Goal: Transaction & Acquisition: Purchase product/service

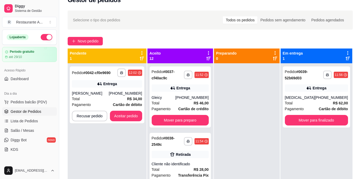
scroll to position [15, 0]
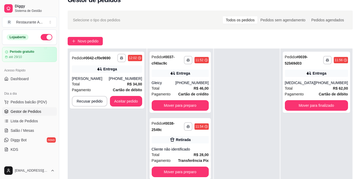
click at [216, 95] on div at bounding box center [246, 138] width 65 height 179
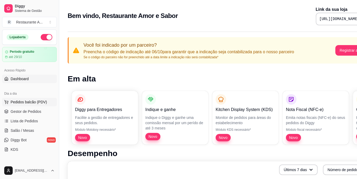
click at [41, 100] on span "Pedidos balcão (PDV)" at bounding box center [29, 102] width 36 height 5
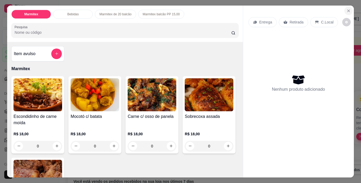
click at [346, 10] on icon "Close" at bounding box center [348, 11] width 4 height 4
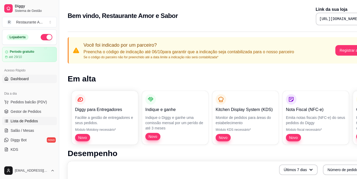
click at [26, 120] on span "Lista de Pedidos" at bounding box center [24, 121] width 27 height 5
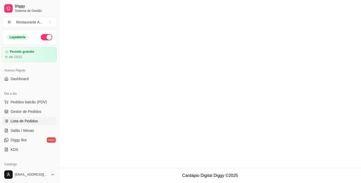
click at [34, 121] on span "Lista de Pedidos" at bounding box center [24, 121] width 27 height 5
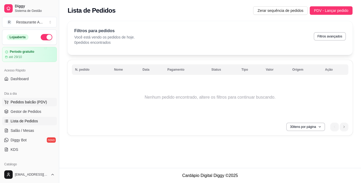
click at [34, 104] on span "Pedidos balcão (PDV)" at bounding box center [29, 102] width 36 height 5
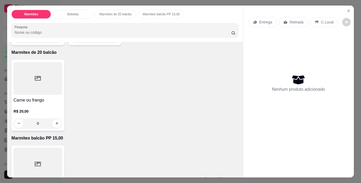
scroll to position [285, 0]
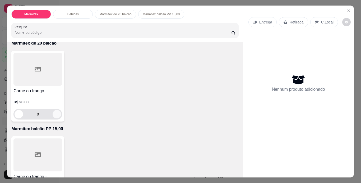
click at [55, 115] on button "increase-product-quantity" at bounding box center [57, 114] width 8 height 8
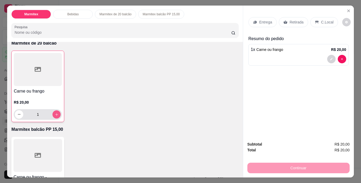
click at [55, 114] on icon "increase-product-quantity" at bounding box center [57, 115] width 4 height 4
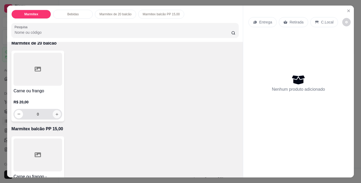
click at [55, 113] on icon "increase-product-quantity" at bounding box center [57, 114] width 4 height 4
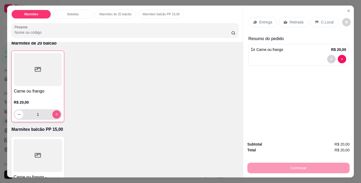
click at [55, 113] on icon "increase-product-quantity" at bounding box center [57, 114] width 4 height 4
type input "2"
click at [292, 20] on p "Retirada" at bounding box center [296, 22] width 14 height 5
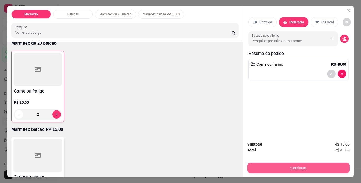
click at [298, 164] on button "Continuar" at bounding box center [298, 168] width 102 height 11
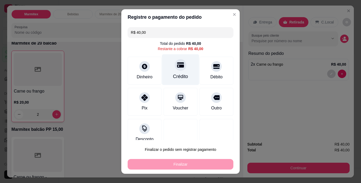
click at [169, 69] on div "Crédito" at bounding box center [180, 69] width 37 height 31
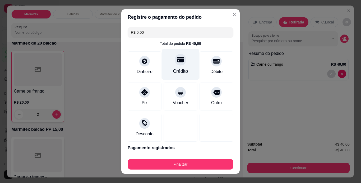
type input "R$ 0,00"
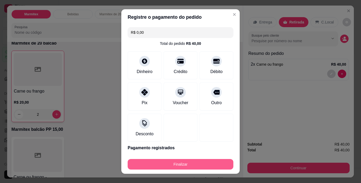
click at [181, 163] on button "Finalizar" at bounding box center [181, 164] width 106 height 11
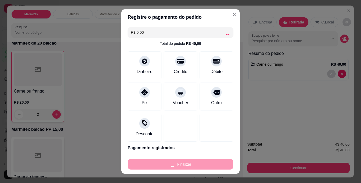
type input "0"
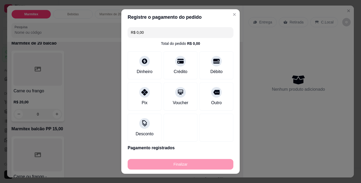
type input "-R$ 40,00"
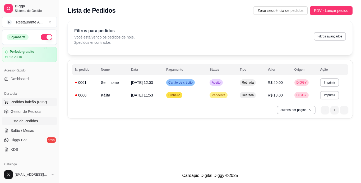
click at [37, 101] on span "Pedidos balcão (PDV)" at bounding box center [29, 102] width 36 height 5
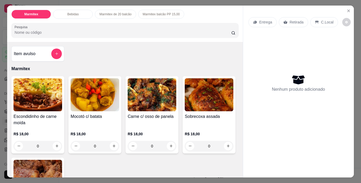
click at [243, 175] on div at bounding box center [298, 173] width 111 height 8
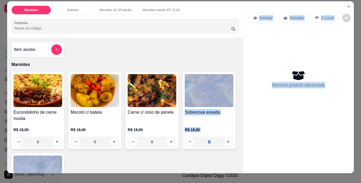
scroll to position [5, 0]
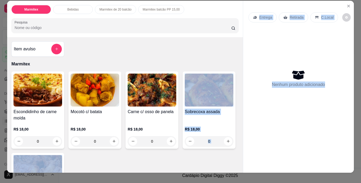
drag, startPoint x: 241, startPoint y: 175, endPoint x: 238, endPoint y: 170, distance: 5.1
click at [238, 170] on div "Marmitex Bebidas Marmitex de 20 balcão Marmitex balcão PP 15,00 Pesquisa Item a…" at bounding box center [180, 87] width 346 height 172
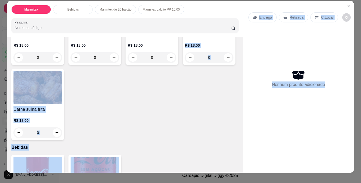
scroll to position [84, 0]
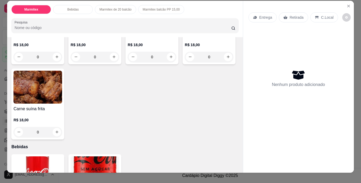
click at [214, 129] on div "Escondidinho de carne moída R$ 18,00 0 Mocotó c/ batata R$ 18,00 0 Carne c/ oss…" at bounding box center [124, 63] width 227 height 153
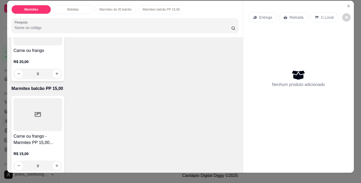
scroll to position [325, 0]
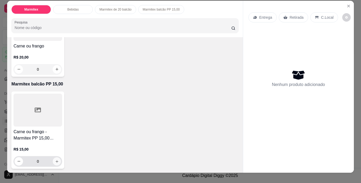
click at [55, 160] on icon "increase-product-quantity" at bounding box center [57, 162] width 4 height 4
type input "1"
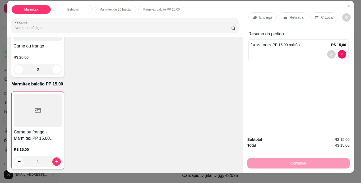
click at [290, 15] on p "Retirada" at bounding box center [296, 17] width 14 height 5
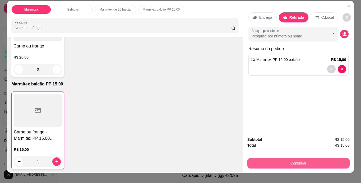
click at [291, 161] on button "Continuar" at bounding box center [298, 163] width 102 height 11
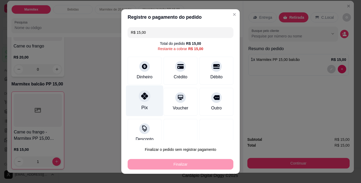
click at [141, 109] on div "Pix" at bounding box center [144, 107] width 6 height 7
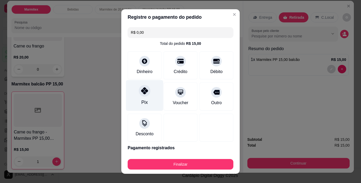
type input "R$ 0,00"
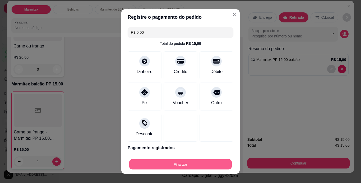
click at [177, 166] on button "Finalizar" at bounding box center [180, 164] width 102 height 10
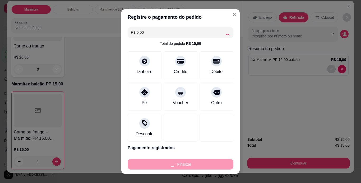
type input "0"
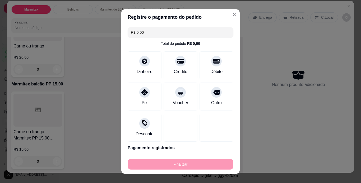
type input "-R$ 15,00"
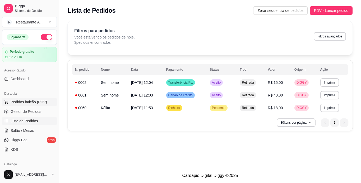
click at [42, 102] on span "Pedidos balcão (PDV)" at bounding box center [29, 102] width 36 height 5
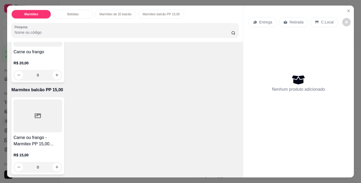
scroll to position [325, 0]
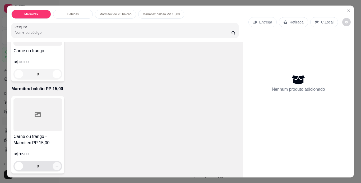
click at [55, 164] on icon "increase-product-quantity" at bounding box center [57, 166] width 4 height 4
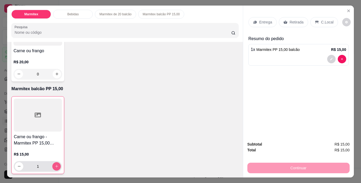
click at [55, 164] on icon "increase-product-quantity" at bounding box center [57, 166] width 4 height 4
type input "2"
click at [286, 21] on div "Retirada" at bounding box center [293, 22] width 29 height 10
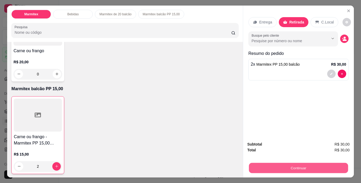
click at [286, 166] on button "Continuar" at bounding box center [297, 168] width 99 height 10
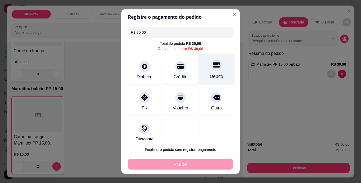
click at [214, 64] on div "Débito" at bounding box center [216, 69] width 37 height 31
type input "R$ 0,00"
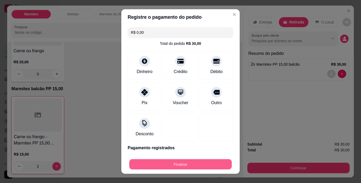
click at [166, 163] on button "Finalizar" at bounding box center [180, 164] width 102 height 10
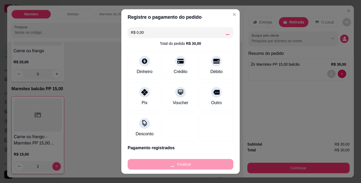
type input "0"
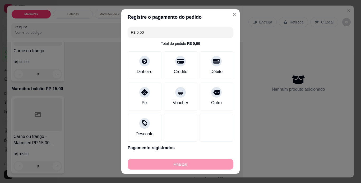
type input "-R$ 30,00"
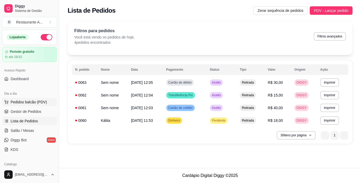
click at [43, 103] on span "Pedidos balcão (PDV)" at bounding box center [29, 102] width 36 height 5
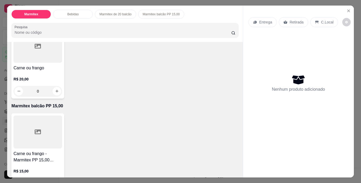
scroll to position [317, 0]
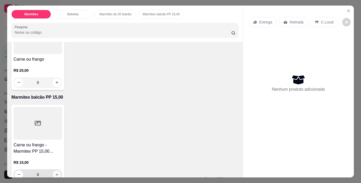
click at [55, 173] on icon "increase-product-quantity" at bounding box center [56, 174] width 3 height 3
type input "1"
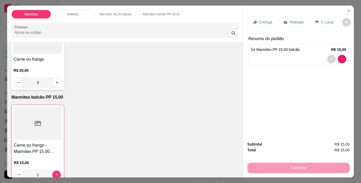
click at [291, 20] on p "Retirada" at bounding box center [296, 22] width 14 height 5
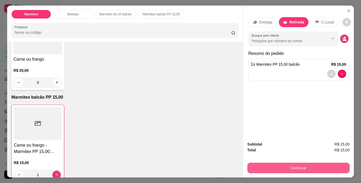
click at [283, 167] on button "Continuar" at bounding box center [298, 168] width 102 height 11
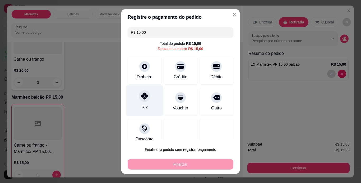
click at [141, 97] on icon at bounding box center [144, 96] width 7 height 7
type input "R$ 0,00"
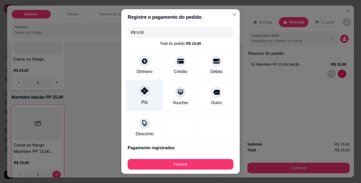
click at [139, 91] on div at bounding box center [145, 91] width 12 height 12
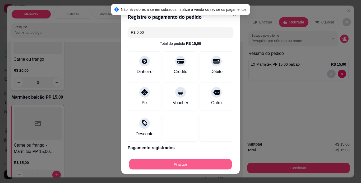
click at [185, 167] on button "Finalizar" at bounding box center [180, 164] width 102 height 10
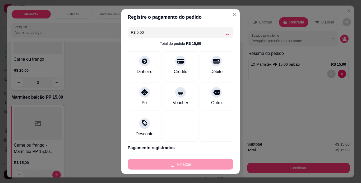
type input "0"
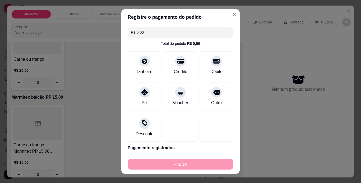
type input "-R$ 15,00"
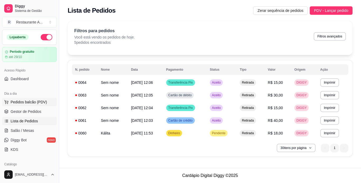
click at [36, 101] on span "Pedidos balcão (PDV)" at bounding box center [29, 102] width 36 height 5
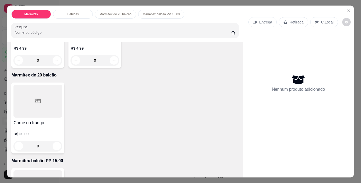
scroll to position [253, 0]
click at [55, 145] on icon "increase-product-quantity" at bounding box center [56, 146] width 3 height 3
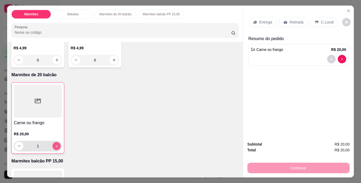
click at [55, 144] on icon "increase-product-quantity" at bounding box center [57, 146] width 4 height 4
type input "2"
click at [292, 20] on p "Retirada" at bounding box center [296, 22] width 14 height 5
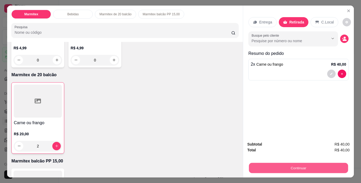
click at [301, 168] on button "Continuar" at bounding box center [297, 168] width 99 height 10
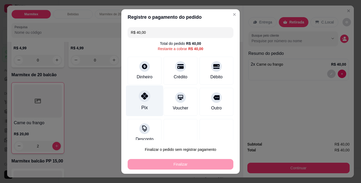
click at [147, 104] on div "Pix" at bounding box center [144, 100] width 37 height 31
type input "R$ 0,00"
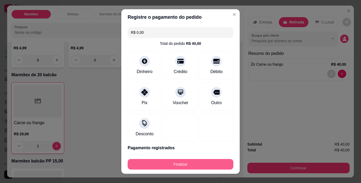
click at [169, 164] on button "Finalizar" at bounding box center [181, 164] width 106 height 11
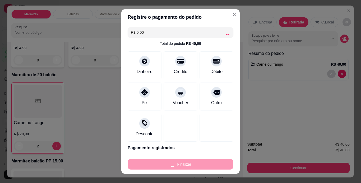
type input "0"
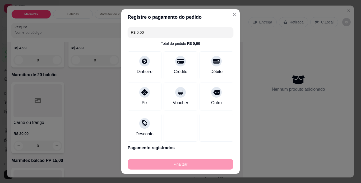
type input "-R$ 40,00"
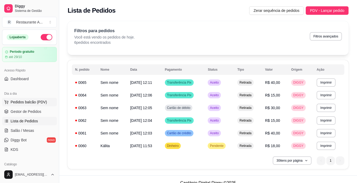
click at [29, 102] on span "Pedidos balcão (PDV)" at bounding box center [29, 102] width 36 height 5
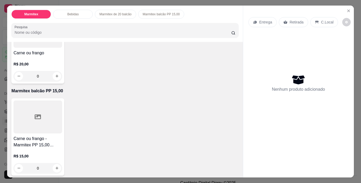
scroll to position [325, 0]
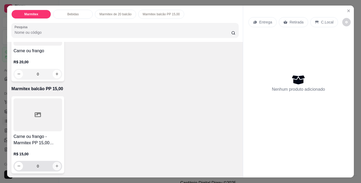
click at [55, 166] on icon "increase-product-quantity" at bounding box center [57, 166] width 4 height 4
type input "1"
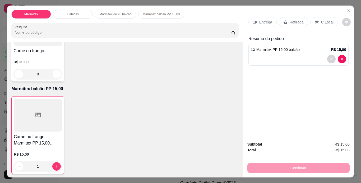
click at [290, 22] on p "Retirada" at bounding box center [296, 22] width 14 height 5
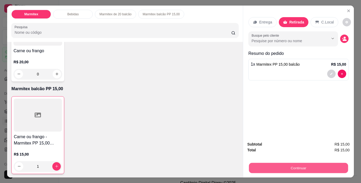
click at [284, 166] on button "Continuar" at bounding box center [297, 168] width 99 height 10
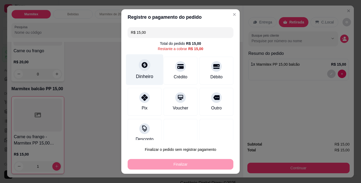
click at [143, 68] on icon at bounding box center [144, 65] width 7 height 7
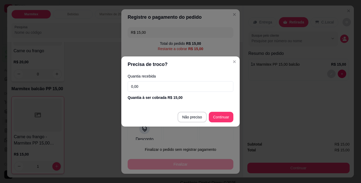
click at [141, 87] on input "0,00" at bounding box center [181, 86] width 106 height 11
type input "15,00"
type input "R$ 0,00"
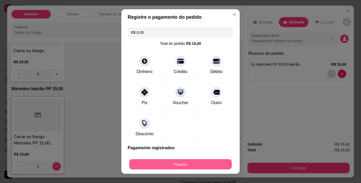
click at [188, 166] on button "Finalizar" at bounding box center [180, 164] width 102 height 10
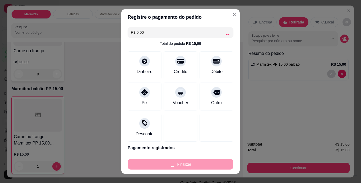
type input "0"
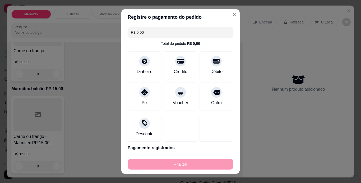
type input "-R$ 15,00"
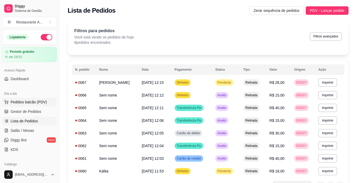
click at [28, 102] on span "Pedidos balcão (PDV)" at bounding box center [29, 102] width 36 height 5
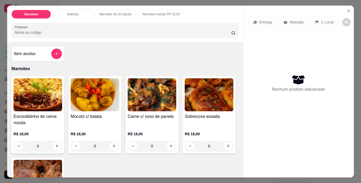
click at [56, 143] on div "0" at bounding box center [37, 146] width 49 height 11
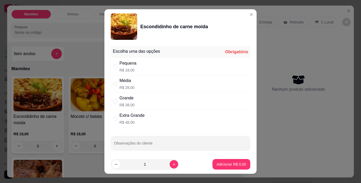
click at [199, 68] on div "Pequena R$ 18,00" at bounding box center [180, 66] width 139 height 17
radio input "true"
click at [234, 163] on p "Adicionar R$ 18,00" at bounding box center [230, 164] width 31 height 5
type input "1"
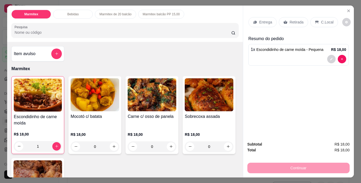
click at [294, 20] on p "Retirada" at bounding box center [296, 22] width 14 height 5
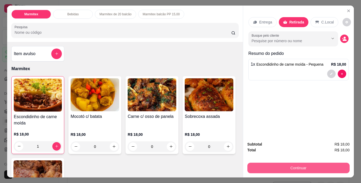
click at [283, 166] on button "Continuar" at bounding box center [298, 168] width 102 height 11
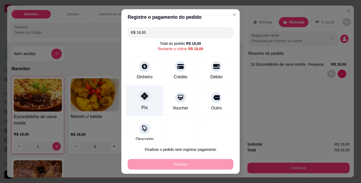
click at [143, 104] on div "Pix" at bounding box center [144, 100] width 37 height 31
type input "R$ 0,00"
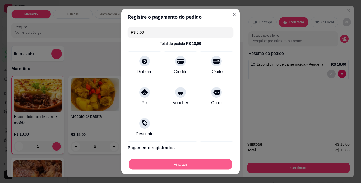
click at [215, 164] on button "Finalizar" at bounding box center [180, 164] width 102 height 10
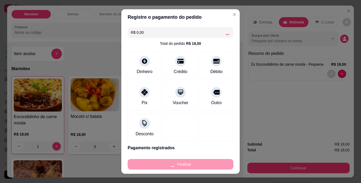
type input "0"
type input "-R$ 18,00"
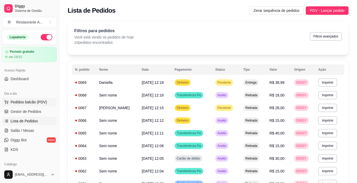
click at [26, 101] on span "Pedidos balcão (PDV)" at bounding box center [29, 102] width 36 height 5
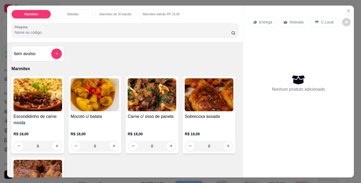
click at [56, 143] on div "0" at bounding box center [37, 146] width 49 height 11
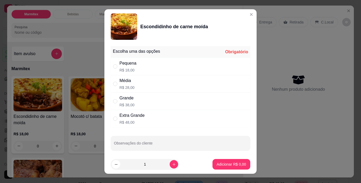
click at [146, 80] on div "Média R$ 28,00" at bounding box center [180, 83] width 139 height 17
radio input "true"
click at [230, 166] on p "Adicionar R$ 28,00" at bounding box center [229, 164] width 31 height 5
type input "1"
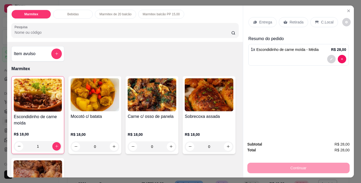
click at [293, 23] on div "Retirada" at bounding box center [293, 22] width 29 height 10
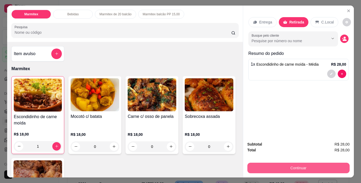
click at [294, 165] on button "Continuar" at bounding box center [298, 168] width 102 height 11
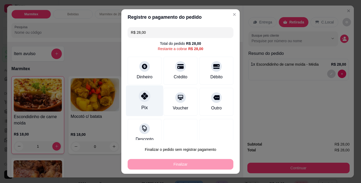
click at [145, 107] on div "Pix" at bounding box center [144, 100] width 37 height 31
type input "R$ 0,00"
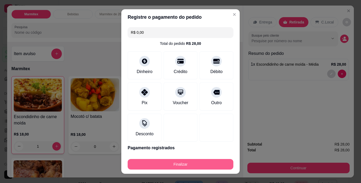
click at [164, 166] on button "Finalizar" at bounding box center [181, 164] width 106 height 11
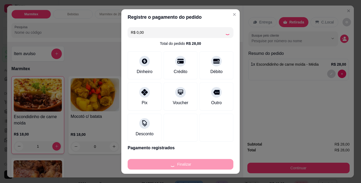
type input "0"
type input "-R$ 28,00"
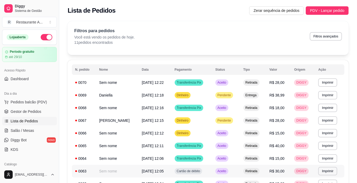
click at [164, 166] on td "[DATE] 12:05" at bounding box center [154, 171] width 33 height 13
click at [35, 104] on span "Pedidos balcão (PDV)" at bounding box center [29, 102] width 36 height 5
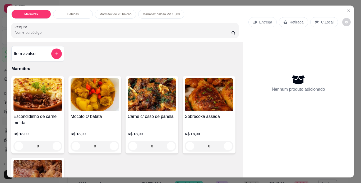
click at [52, 144] on div "0" at bounding box center [37, 146] width 49 height 11
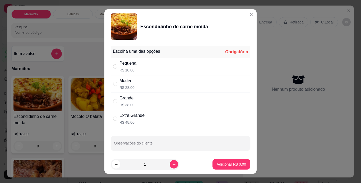
click at [189, 114] on div "Extra Grande R$ 48,00" at bounding box center [180, 118] width 139 height 17
radio input "true"
click at [234, 165] on p "Adicionar R$ 48,00" at bounding box center [229, 164] width 31 height 5
type input "1"
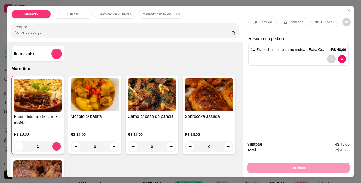
click at [53, 143] on div "1" at bounding box center [38, 146] width 48 height 11
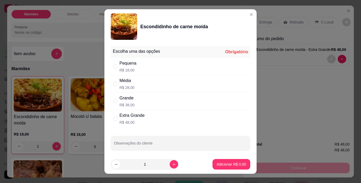
click at [147, 115] on div "Extra Grande R$ 48,00" at bounding box center [180, 118] width 139 height 17
radio input "true"
click at [227, 166] on p "Adicionar R$ 48,00" at bounding box center [230, 164] width 31 height 5
type input "2"
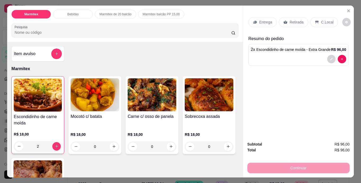
click at [53, 144] on div "2" at bounding box center [38, 146] width 48 height 11
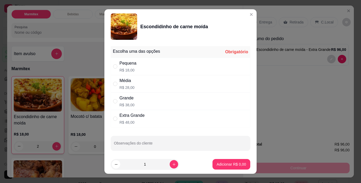
click at [130, 66] on div "Pequena" at bounding box center [127, 63] width 17 height 6
radio input "true"
click at [227, 167] on p "Adicionar R$ 18,00" at bounding box center [230, 164] width 31 height 5
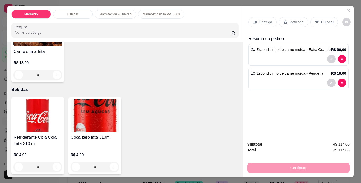
scroll to position [158, 0]
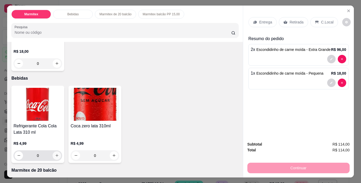
click at [55, 156] on button "increase-product-quantity" at bounding box center [57, 156] width 8 height 8
type input "1"
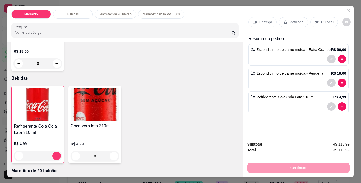
click at [297, 20] on p "Retirada" at bounding box center [296, 22] width 14 height 5
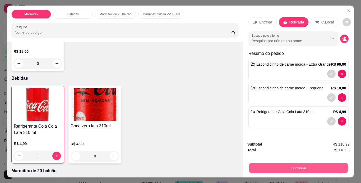
click at [312, 169] on button "Continuar" at bounding box center [297, 168] width 99 height 10
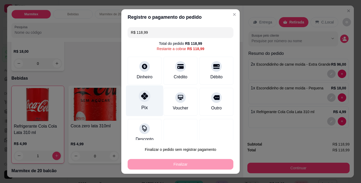
click at [144, 103] on div "Pix" at bounding box center [144, 100] width 37 height 31
type input "R$ 0,00"
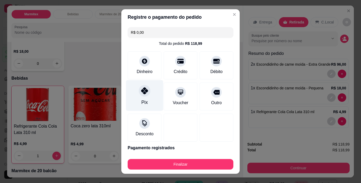
click at [148, 97] on div "Pix" at bounding box center [144, 95] width 37 height 31
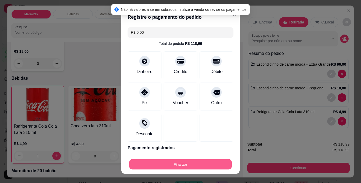
click at [197, 164] on button "Finalizar" at bounding box center [180, 164] width 102 height 10
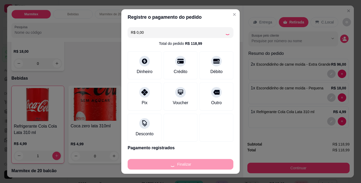
type input "0"
type input "-R$ 118,99"
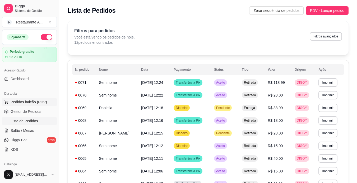
click at [41, 100] on span "Pedidos balcão (PDV)" at bounding box center [29, 102] width 36 height 5
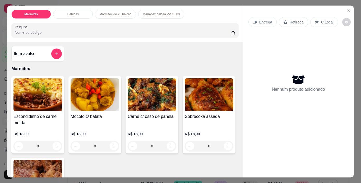
click at [54, 143] on div "0" at bounding box center [37, 146] width 49 height 11
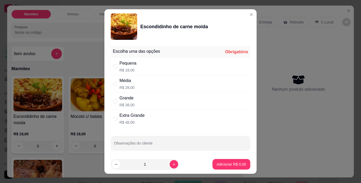
click at [163, 82] on div "Média R$ 28,00" at bounding box center [180, 83] width 139 height 17
radio input "true"
click at [236, 163] on p "Adicionar R$ 28,00" at bounding box center [229, 164] width 31 height 5
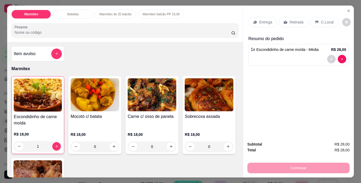
click at [302, 19] on div "Retirada" at bounding box center [293, 22] width 29 height 10
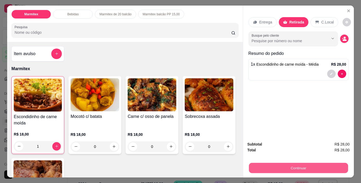
click at [299, 164] on button "Continuar" at bounding box center [297, 168] width 99 height 10
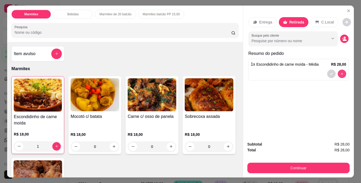
type input "0"
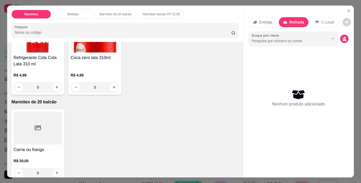
scroll to position [232, 0]
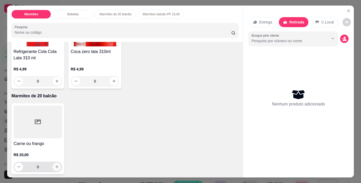
click at [55, 165] on icon "increase-product-quantity" at bounding box center [57, 167] width 4 height 4
type input "1"
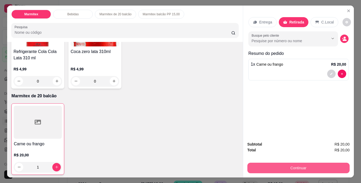
click at [298, 168] on button "Continuar" at bounding box center [298, 168] width 102 height 11
click at [307, 169] on button "Continuar" at bounding box center [297, 168] width 99 height 10
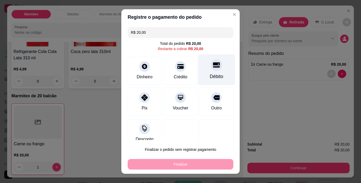
click at [211, 76] on div "Débito" at bounding box center [216, 76] width 13 height 7
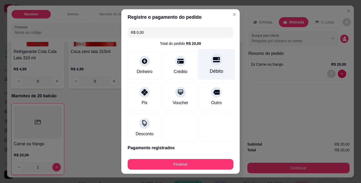
type input "R$ 0,00"
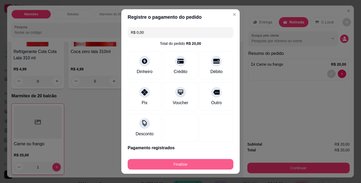
click at [199, 160] on button "Finalizar" at bounding box center [181, 164] width 106 height 11
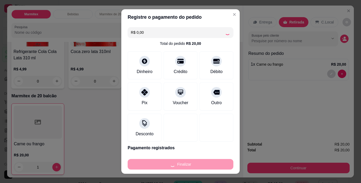
type input "0"
type input "-R$ 20,00"
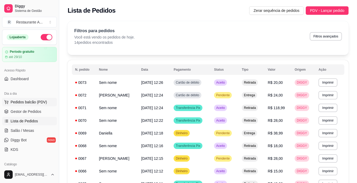
click at [38, 103] on span "Pedidos balcão (PDV)" at bounding box center [29, 102] width 36 height 5
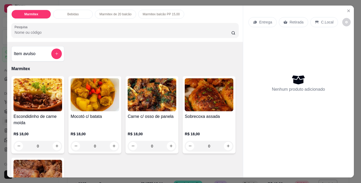
click at [54, 143] on div "0" at bounding box center [37, 146] width 49 height 11
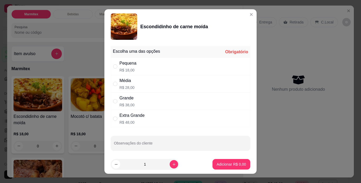
click at [158, 85] on div "Média R$ 28,00" at bounding box center [180, 83] width 139 height 17
radio input "true"
click at [223, 166] on p "Adicionar R$ 28,00" at bounding box center [230, 164] width 31 height 5
type input "1"
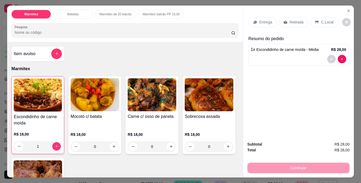
click at [57, 141] on div "1" at bounding box center [38, 146] width 48 height 11
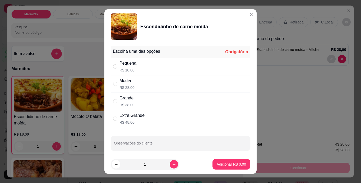
click at [148, 61] on div "Pequena R$ 18,00" at bounding box center [180, 66] width 139 height 17
radio input "true"
click at [222, 165] on p "Adicionar R$ 18,00" at bounding box center [230, 164] width 31 height 5
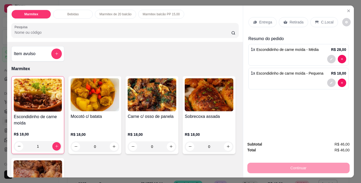
click at [293, 20] on p "Retirada" at bounding box center [296, 22] width 14 height 5
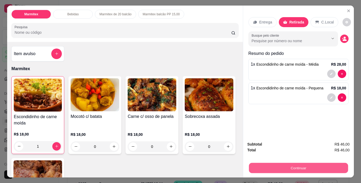
click at [325, 167] on button "Continuar" at bounding box center [297, 168] width 99 height 10
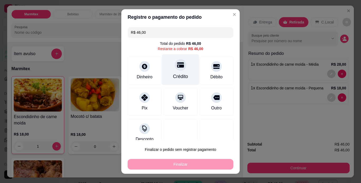
click at [179, 69] on div "Crédito" at bounding box center [180, 69] width 37 height 31
type input "R$ 0,00"
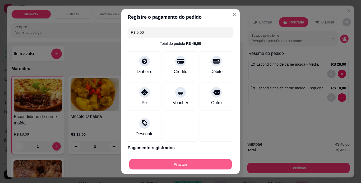
click at [213, 163] on button "Finalizar" at bounding box center [180, 164] width 102 height 10
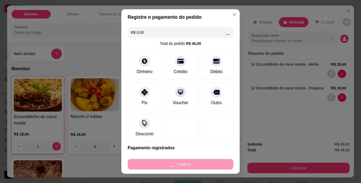
type input "0"
type input "-R$ 46,00"
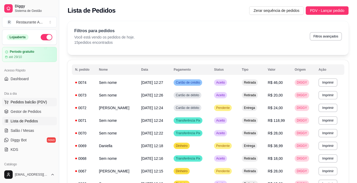
click at [23, 102] on span "Pedidos balcão (PDV)" at bounding box center [29, 102] width 36 height 5
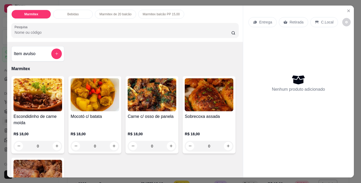
click at [56, 143] on div "0" at bounding box center [37, 146] width 49 height 11
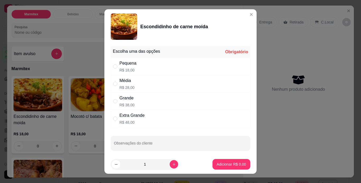
click at [152, 86] on div "Média R$ 28,00" at bounding box center [180, 83] width 139 height 17
radio input "true"
click at [215, 163] on p "Adicionar R$ 28,00" at bounding box center [230, 164] width 31 height 5
type input "1"
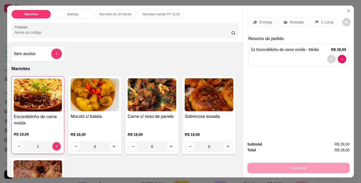
click at [290, 21] on p "Retirada" at bounding box center [296, 22] width 14 height 5
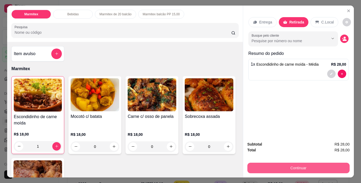
click at [293, 168] on button "Continuar" at bounding box center [298, 168] width 102 height 11
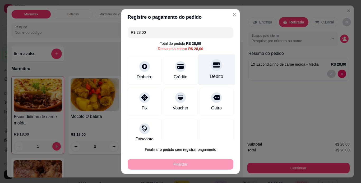
click at [199, 73] on div "Débito" at bounding box center [216, 69] width 37 height 31
type input "R$ 0,00"
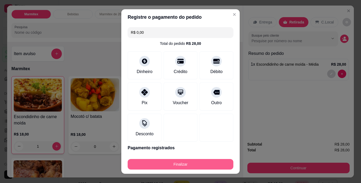
click at [191, 169] on button "Finalizar" at bounding box center [181, 164] width 106 height 11
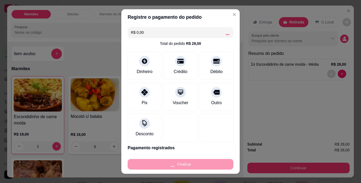
type input "0"
type input "-R$ 28,00"
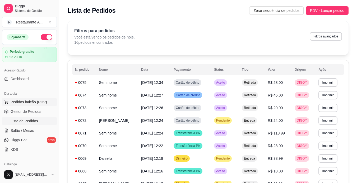
click at [40, 103] on span "Pedidos balcão (PDV)" at bounding box center [29, 102] width 36 height 5
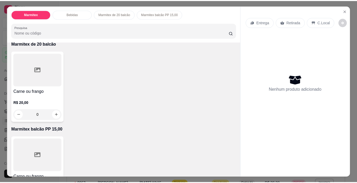
scroll to position [285, 0]
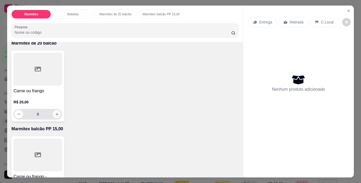
click at [55, 113] on icon "increase-product-quantity" at bounding box center [57, 114] width 4 height 4
type input "1"
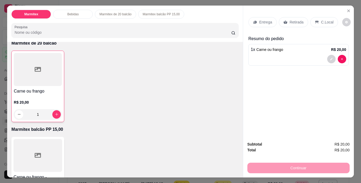
click at [295, 21] on p "Retirada" at bounding box center [296, 22] width 14 height 5
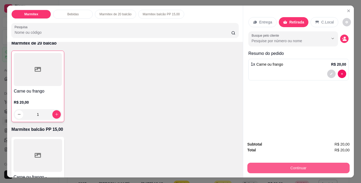
click at [299, 166] on button "Continuar" at bounding box center [298, 168] width 102 height 11
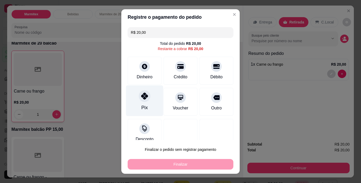
click at [142, 96] on icon at bounding box center [144, 96] width 7 height 7
type input "R$ 0,00"
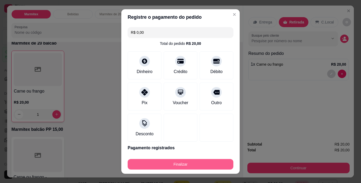
click at [201, 163] on button "Finalizar" at bounding box center [181, 164] width 106 height 11
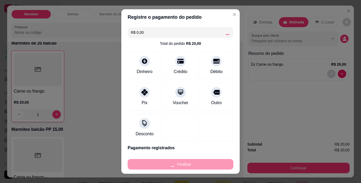
type input "0"
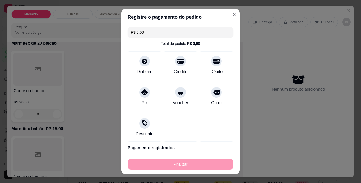
type input "-R$ 20,00"
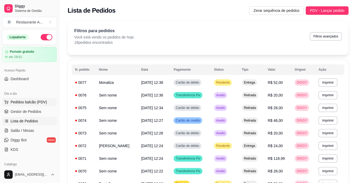
click at [31, 100] on span "Pedidos balcão (PDV)" at bounding box center [29, 102] width 36 height 5
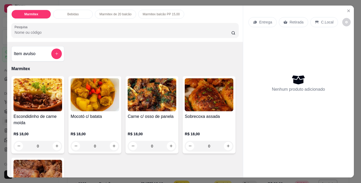
click at [58, 144] on div "0" at bounding box center [37, 146] width 49 height 11
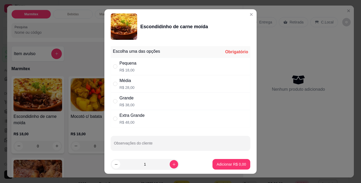
click at [181, 83] on div "Média R$ 28,00" at bounding box center [180, 83] width 139 height 17
radio input "true"
click at [227, 162] on p "Adicionar R$ 28,00" at bounding box center [229, 164] width 31 height 5
type input "1"
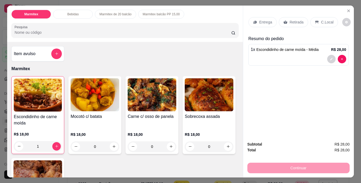
click at [291, 17] on div "Retirada" at bounding box center [293, 22] width 29 height 10
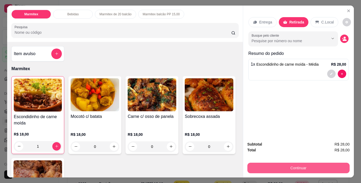
click at [307, 168] on button "Continuar" at bounding box center [298, 168] width 102 height 11
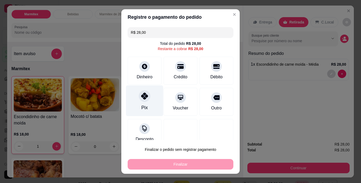
click at [145, 106] on div "Pix" at bounding box center [144, 100] width 37 height 31
type input "R$ 0,00"
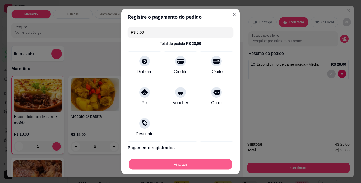
click at [178, 167] on button "Finalizar" at bounding box center [180, 164] width 102 height 10
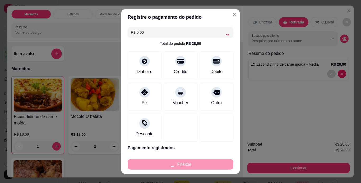
type input "0"
type input "-R$ 28,00"
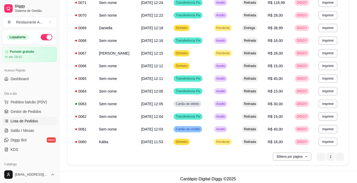
scroll to position [185, 0]
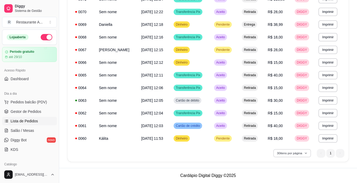
click at [293, 153] on button "30 itens por página" at bounding box center [291, 153] width 37 height 8
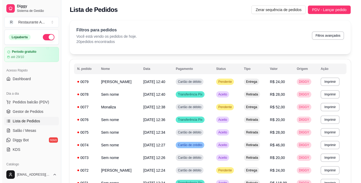
scroll to position [0, 0]
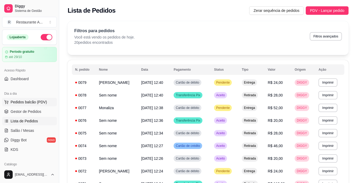
click at [36, 100] on span "Pedidos balcão (PDV)" at bounding box center [29, 102] width 36 height 5
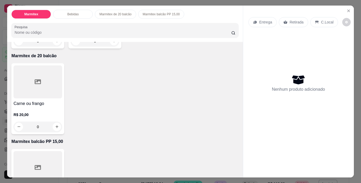
scroll to position [275, 0]
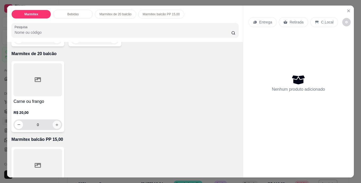
click at [55, 123] on icon "increase-product-quantity" at bounding box center [57, 125] width 4 height 4
type input "1"
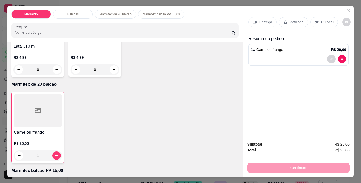
scroll to position [243, 0]
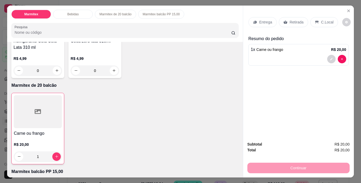
click at [287, 122] on div "Entrega Retirada C.Local Resumo do pedido 1 x Carne ou frango R$ 20,00" at bounding box center [298, 72] width 111 height 132
click at [292, 20] on p "Retirada" at bounding box center [296, 22] width 14 height 5
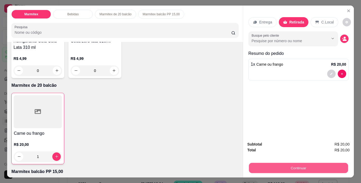
click at [287, 167] on button "Continuar" at bounding box center [297, 168] width 99 height 10
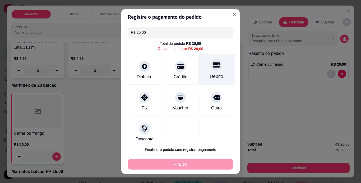
click at [210, 77] on div "Débito" at bounding box center [216, 76] width 13 height 7
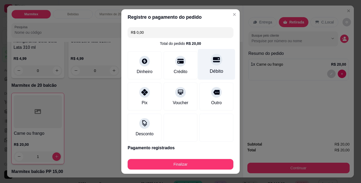
type input "R$ 0,00"
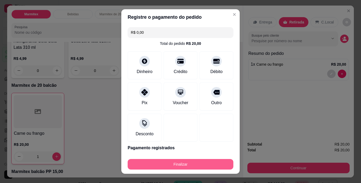
click at [186, 164] on button "Finalizar" at bounding box center [181, 164] width 106 height 11
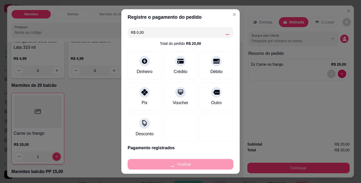
type input "0"
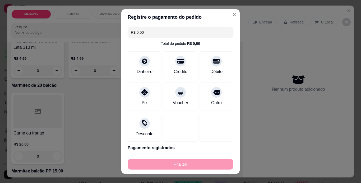
type input "-R$ 20,00"
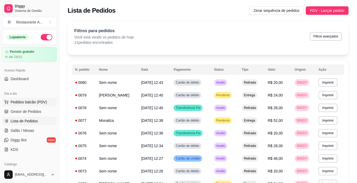
click at [22, 105] on span "Pedidos balcão (PDV)" at bounding box center [29, 102] width 36 height 5
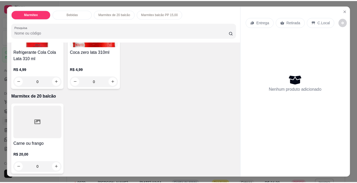
scroll to position [232, 0]
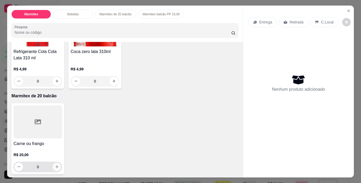
click at [55, 167] on icon "increase-product-quantity" at bounding box center [57, 167] width 4 height 4
type input "1"
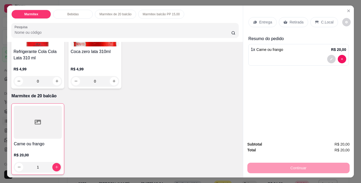
click at [298, 20] on p "Retirada" at bounding box center [296, 22] width 14 height 5
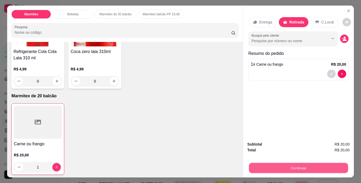
click at [275, 165] on button "Continuar" at bounding box center [297, 168] width 99 height 10
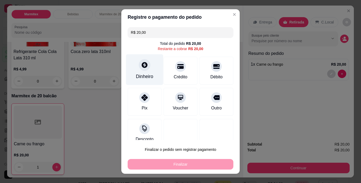
click at [139, 76] on div "Dinheiro" at bounding box center [144, 76] width 17 height 7
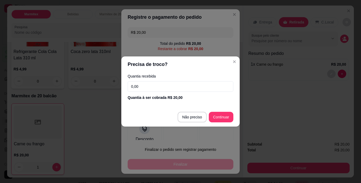
click at [145, 86] on input "0,00" at bounding box center [181, 86] width 106 height 11
type input "20,00"
type input "R$ 0,00"
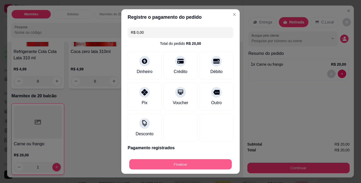
click at [196, 164] on button "Finalizar" at bounding box center [180, 164] width 102 height 10
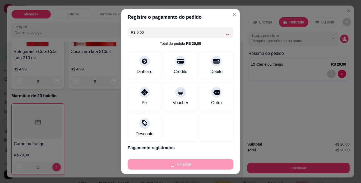
type input "0"
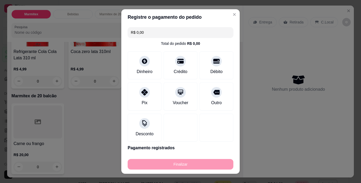
type input "-R$ 20,00"
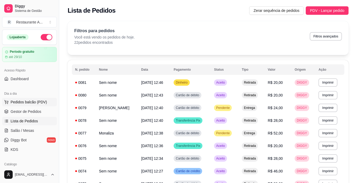
click at [27, 101] on span "Pedidos balcão (PDV)" at bounding box center [29, 102] width 36 height 5
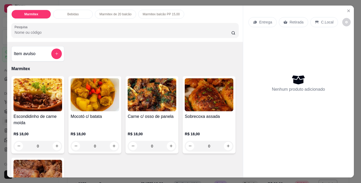
click at [54, 143] on div "0" at bounding box center [37, 146] width 49 height 11
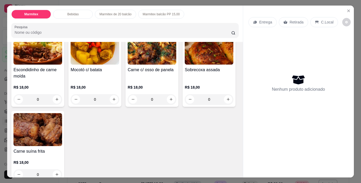
scroll to position [53, 0]
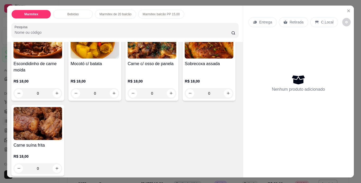
click at [57, 91] on div "0" at bounding box center [37, 93] width 49 height 11
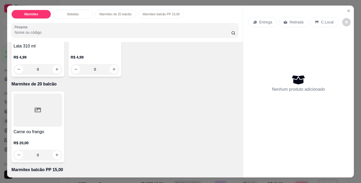
scroll to position [253, 0]
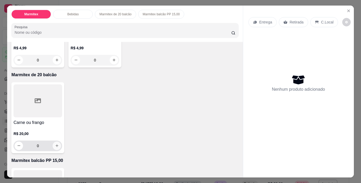
click at [56, 142] on button "increase-product-quantity" at bounding box center [57, 146] width 8 height 8
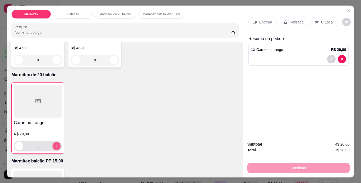
click at [56, 142] on button "increase-product-quantity" at bounding box center [57, 146] width 8 height 8
type input "2"
click at [295, 21] on p "Retirada" at bounding box center [296, 22] width 14 height 5
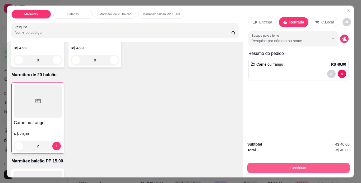
click at [306, 163] on button "Continuar" at bounding box center [298, 168] width 102 height 11
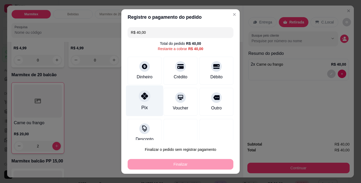
click at [146, 102] on div "Pix" at bounding box center [144, 100] width 37 height 31
type input "R$ 0,00"
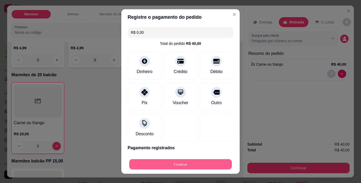
click at [194, 166] on button "Finalizar" at bounding box center [180, 164] width 102 height 10
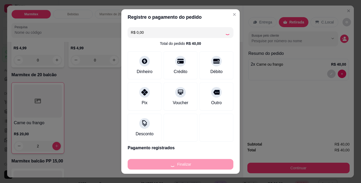
type input "0"
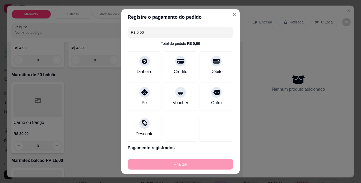
type input "-R$ 40,00"
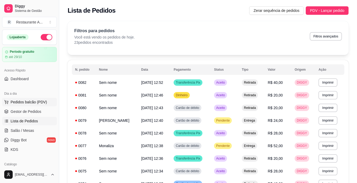
click at [40, 100] on span "Pedidos balcão (PDV)" at bounding box center [29, 102] width 36 height 5
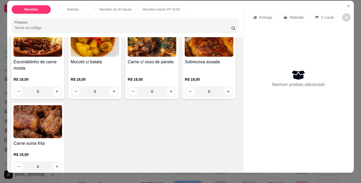
scroll to position [53, 0]
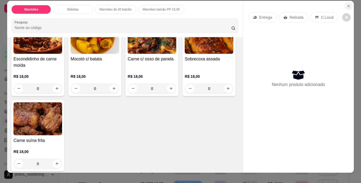
click at [346, 6] on icon "Close" at bounding box center [348, 6] width 4 height 4
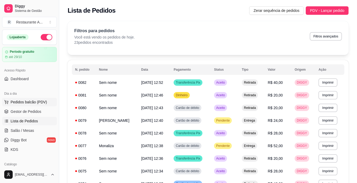
click at [31, 102] on span "Pedidos balcão (PDV)" at bounding box center [29, 102] width 36 height 5
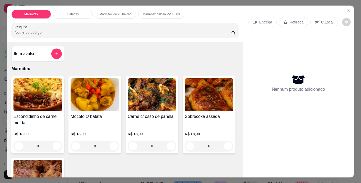
click at [55, 142] on div "0" at bounding box center [37, 146] width 49 height 11
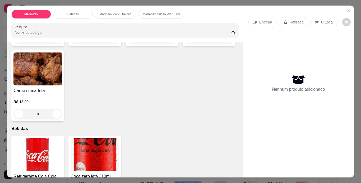
scroll to position [116, 0]
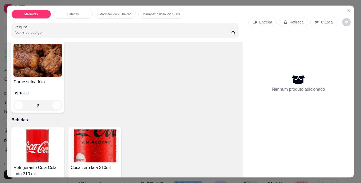
click at [216, 108] on div "Escondidinho de carne moída R$ 18,00 0 Mocotó c/ batata R$ 18,00 0 Carne c/ oss…" at bounding box center [124, 36] width 227 height 153
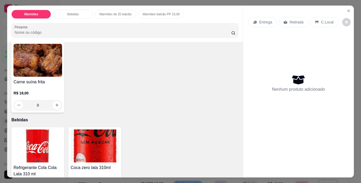
click at [216, 108] on div "Escondidinho de carne moída R$ 18,00 0 Mocotó c/ batata R$ 18,00 0 Carne c/ oss…" at bounding box center [124, 36] width 227 height 153
click at [218, 114] on div "Item avulso Marmitex Escondidinho de carne moída R$ 18,00 0 Mocotó c/ batata R$…" at bounding box center [124, 110] width 235 height 136
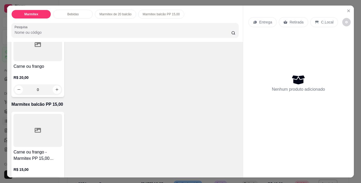
scroll to position [317, 0]
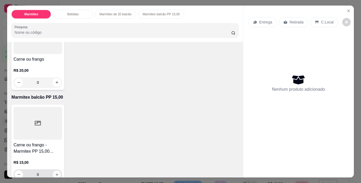
click at [55, 173] on icon "increase-product-quantity" at bounding box center [57, 175] width 4 height 4
type input "1"
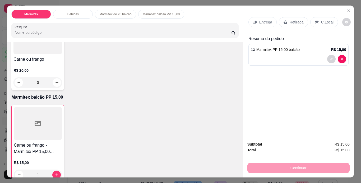
click at [342, 87] on div "Entrega Retirada C.Local Resumo do pedido 1 x Marmitex PP 15,00 balcão R$ 15,00" at bounding box center [298, 72] width 111 height 132
click at [297, 20] on p "Retirada" at bounding box center [296, 22] width 14 height 5
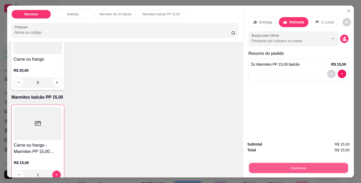
click at [281, 166] on button "Continuar" at bounding box center [297, 168] width 99 height 10
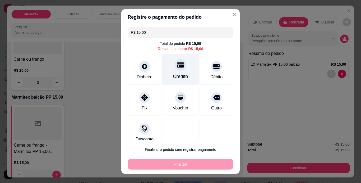
click at [180, 68] on div "Crédito" at bounding box center [180, 69] width 37 height 31
type input "R$ 0,00"
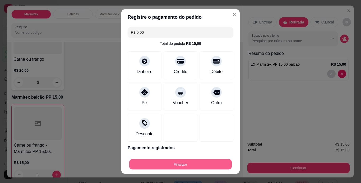
click at [185, 165] on button "Finalizar" at bounding box center [180, 164] width 102 height 10
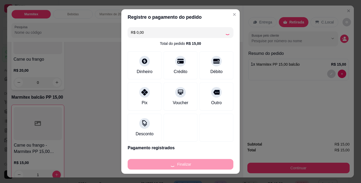
type input "0"
type input "-R$ 15,00"
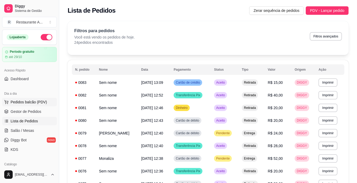
click at [39, 104] on span "Pedidos balcão (PDV)" at bounding box center [29, 102] width 36 height 5
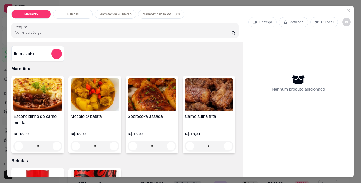
drag, startPoint x: 105, startPoint y: 164, endPoint x: 102, endPoint y: 177, distance: 14.2
click at [102, 154] on div "Escondidinho de carne moída R$ 18,00 0 Mocotó c/ batata R$ 18,00 0 Sobrecoxa as…" at bounding box center [124, 114] width 227 height 77
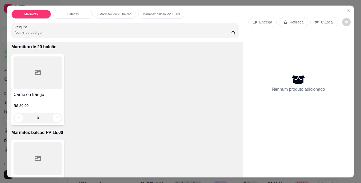
scroll to position [211, 0]
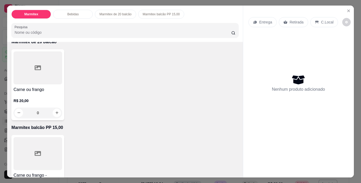
click at [240, 176] on div "Marmitex Bebidas Marmitex de 20 balcão Marmitex balcão PP 15,00 Pesquisa Item a…" at bounding box center [180, 91] width 361 height 183
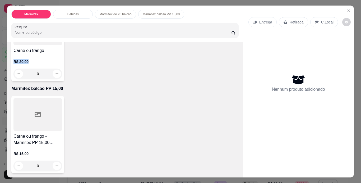
scroll to position [325, 0]
click at [55, 164] on icon "increase-product-quantity" at bounding box center [57, 166] width 4 height 4
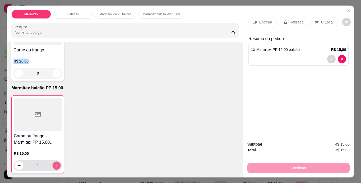
click at [55, 164] on icon "increase-product-quantity" at bounding box center [57, 166] width 4 height 4
type input "2"
click at [289, 22] on p "Retirada" at bounding box center [296, 22] width 14 height 5
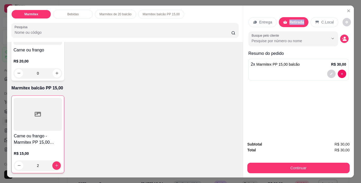
click at [289, 22] on p "Retirada" at bounding box center [296, 22] width 15 height 5
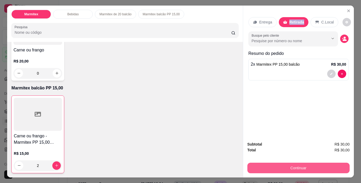
click at [325, 167] on button "Continuar" at bounding box center [298, 168] width 102 height 11
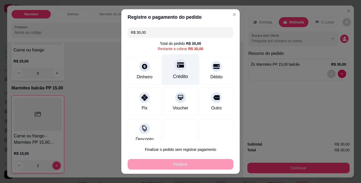
click at [175, 70] on div at bounding box center [181, 65] width 12 height 12
type input "R$ 0,00"
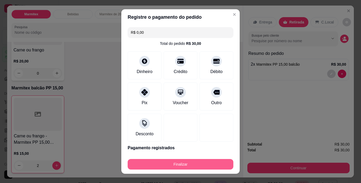
click at [182, 161] on button "Finalizar" at bounding box center [181, 164] width 106 height 11
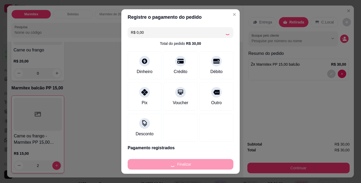
type input "0"
type input "-R$ 30,00"
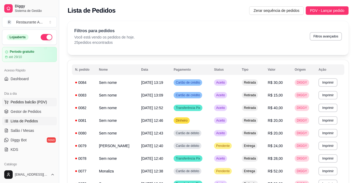
click at [42, 100] on span "Pedidos balcão (PDV)" at bounding box center [29, 102] width 36 height 5
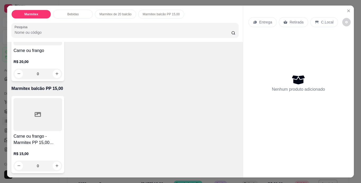
scroll to position [275, 0]
click at [55, 76] on icon "increase-product-quantity" at bounding box center [57, 74] width 4 height 4
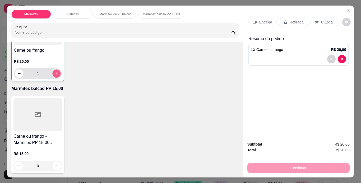
click at [55, 76] on icon "increase-product-quantity" at bounding box center [57, 74] width 4 height 4
type input "2"
click at [58, 163] on button "increase-product-quantity" at bounding box center [57, 166] width 8 height 8
type input "1"
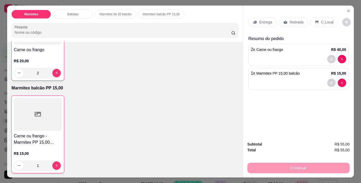
click at [297, 23] on div "Retirada" at bounding box center [293, 22] width 29 height 10
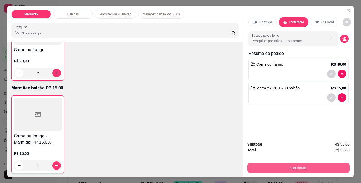
click at [285, 168] on button "Continuar" at bounding box center [298, 168] width 102 height 11
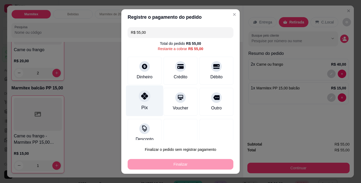
click at [141, 108] on div "Pix" at bounding box center [144, 107] width 6 height 7
type input "R$ 0,00"
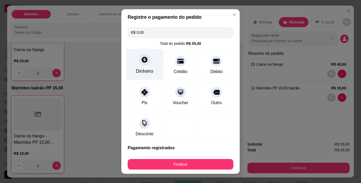
click at [146, 68] on div "Dinheiro" at bounding box center [144, 71] width 17 height 7
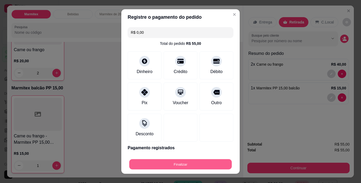
click at [179, 163] on button "Finalizar" at bounding box center [180, 164] width 102 height 10
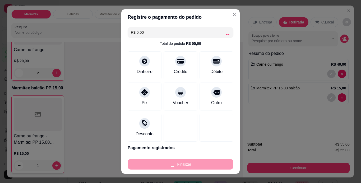
type input "0"
type input "-R$ 55,00"
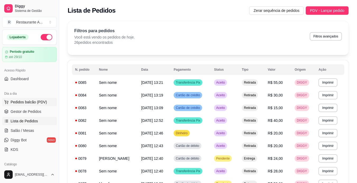
click at [29, 99] on button "Pedidos balcão (PDV)" at bounding box center [29, 102] width 55 height 8
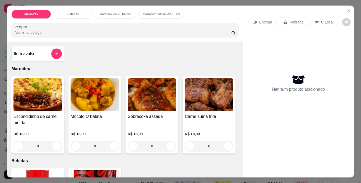
click at [54, 142] on div "0" at bounding box center [37, 146] width 49 height 11
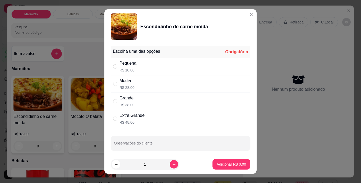
click at [202, 86] on div "Média R$ 28,00" at bounding box center [180, 83] width 139 height 17
radio input "true"
click at [234, 162] on p "Adicionar R$ 28,00" at bounding box center [230, 164] width 31 height 5
type input "1"
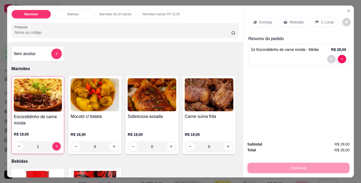
click at [289, 20] on p "Retirada" at bounding box center [296, 22] width 14 height 5
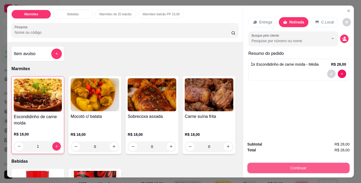
click at [295, 167] on button "Continuar" at bounding box center [298, 168] width 102 height 11
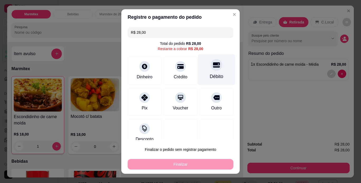
click at [210, 71] on div "Débito" at bounding box center [216, 69] width 37 height 31
type input "R$ 0,00"
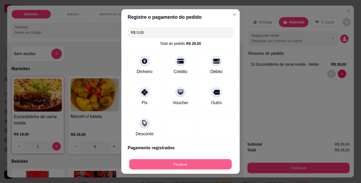
click at [200, 164] on button "Finalizar" at bounding box center [180, 164] width 102 height 10
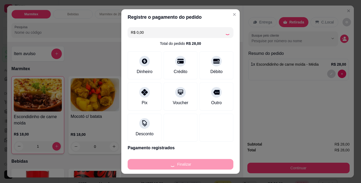
type input "0"
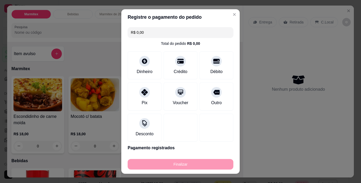
type input "-R$ 28,00"
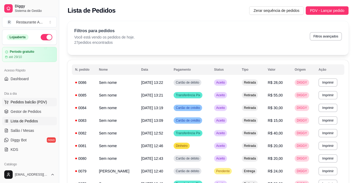
click at [23, 102] on span "Pedidos balcão (PDV)" at bounding box center [29, 102] width 36 height 5
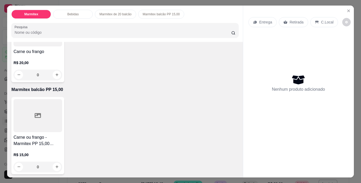
scroll to position [264, 0]
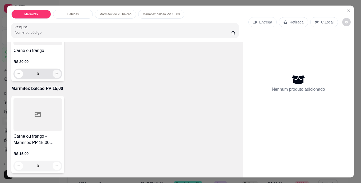
click at [57, 78] on button "increase-product-quantity" at bounding box center [57, 74] width 8 height 8
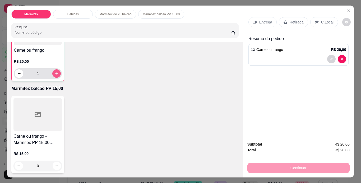
type input "1"
click at [297, 22] on p "Retirada" at bounding box center [296, 22] width 14 height 5
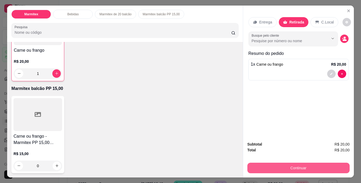
click at [304, 168] on button "Continuar" at bounding box center [298, 168] width 102 height 11
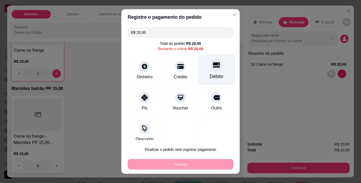
click at [215, 75] on div "Débito" at bounding box center [216, 69] width 37 height 31
type input "R$ 0,00"
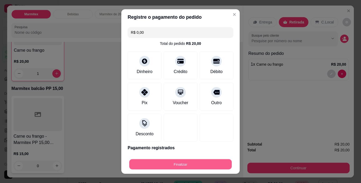
click at [181, 166] on button "Finalizar" at bounding box center [180, 164] width 102 height 10
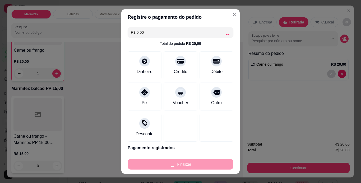
type input "0"
type input "-R$ 20,00"
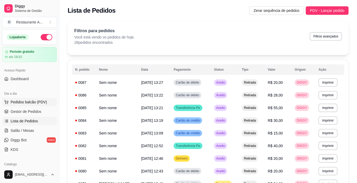
click at [38, 105] on button "Pedidos balcão (PDV)" at bounding box center [29, 102] width 55 height 8
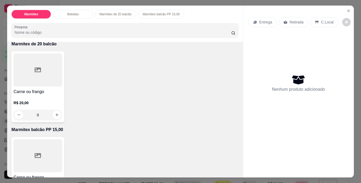
scroll to position [211, 0]
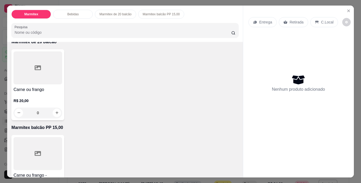
click at [239, 175] on div "Marmitex Bebidas Marmitex de 20 balcão Marmitex balcão PP 15,00 Pesquisa Item a…" at bounding box center [180, 91] width 361 height 183
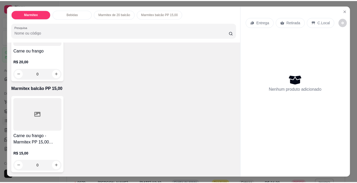
scroll to position [325, 0]
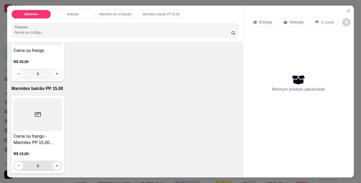
click at [54, 167] on button "increase-product-quantity" at bounding box center [57, 166] width 8 height 8
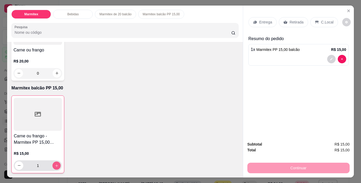
click at [54, 167] on button "increase-product-quantity" at bounding box center [57, 166] width 8 height 8
type input "2"
click at [294, 13] on div "Entrega Retirada C.Local" at bounding box center [298, 22] width 100 height 18
click at [293, 20] on p "Retirada" at bounding box center [296, 22] width 14 height 5
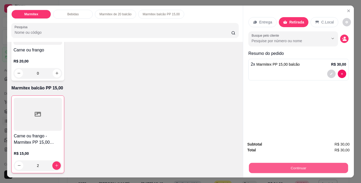
click at [303, 165] on button "Continuar" at bounding box center [297, 168] width 99 height 10
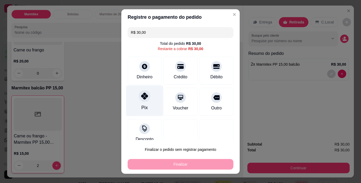
click at [137, 101] on div "Pix" at bounding box center [144, 100] width 37 height 31
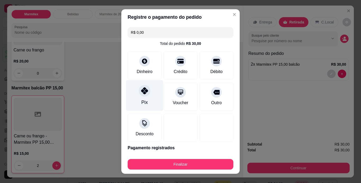
type input "R$ 0,00"
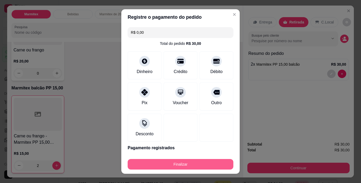
click at [171, 163] on button "Finalizar" at bounding box center [181, 164] width 106 height 11
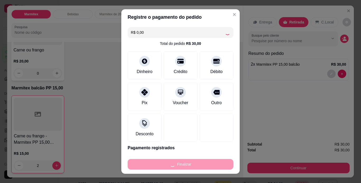
type input "0"
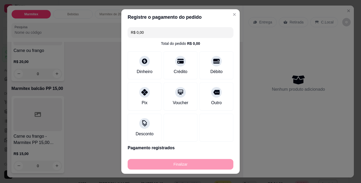
type input "-R$ 30,00"
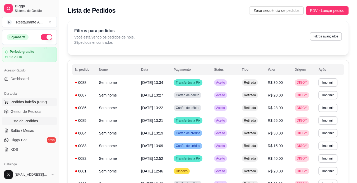
click at [43, 103] on span "Pedidos balcão (PDV)" at bounding box center [29, 102] width 36 height 5
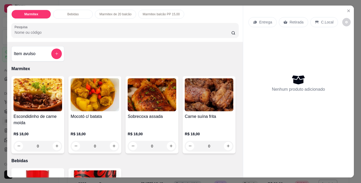
click at [54, 144] on div "0" at bounding box center [37, 146] width 49 height 11
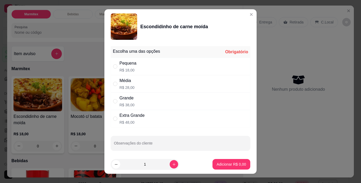
click at [201, 71] on div "Pequena R$ 18,00" at bounding box center [180, 66] width 139 height 17
radio input "true"
click at [172, 164] on icon "increase-product-quantity" at bounding box center [174, 165] width 4 height 4
type input "2"
click at [238, 166] on p "Adicionar R$ 36,00" at bounding box center [230, 164] width 31 height 5
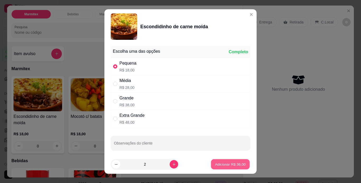
type input "2"
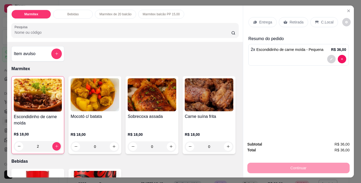
click at [293, 20] on p "Retirada" at bounding box center [296, 22] width 14 height 5
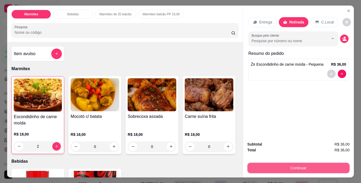
click at [315, 168] on button "Continuar" at bounding box center [298, 168] width 102 height 11
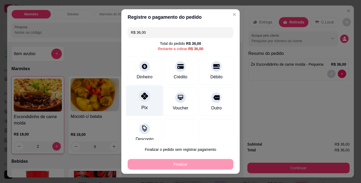
click at [144, 109] on div "Pix" at bounding box center [144, 107] width 6 height 7
type input "R$ 0,00"
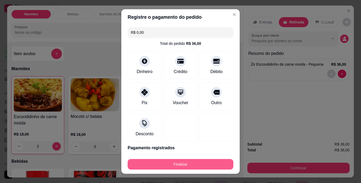
click at [154, 167] on button "Finalizar" at bounding box center [181, 164] width 106 height 11
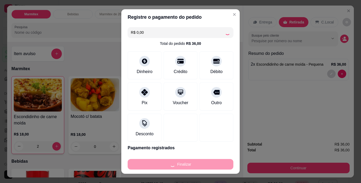
type input "0"
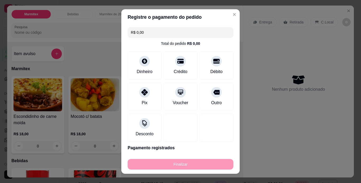
type input "-R$ 36,00"
